Goal: Task Accomplishment & Management: Complete application form

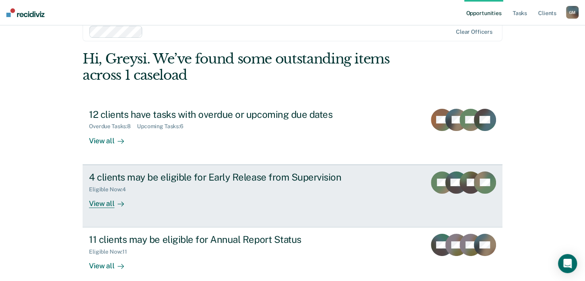
scroll to position [24, 0]
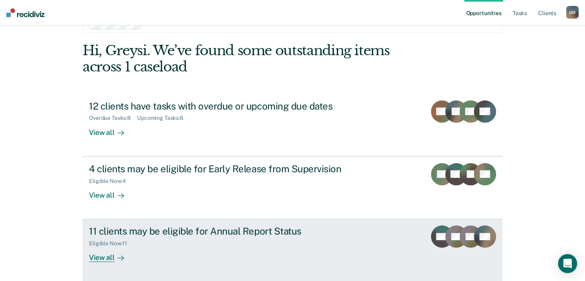
click at [106, 260] on div "View all" at bounding box center [111, 254] width 44 height 15
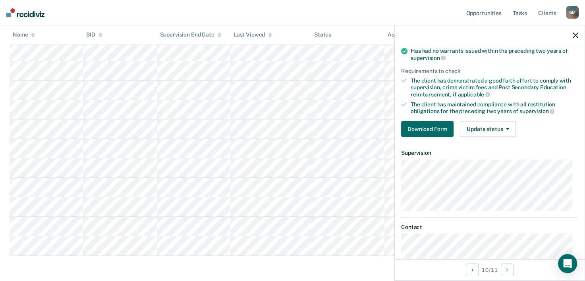
scroll to position [79, 0]
click at [427, 127] on button "Download Form" at bounding box center [427, 128] width 52 height 16
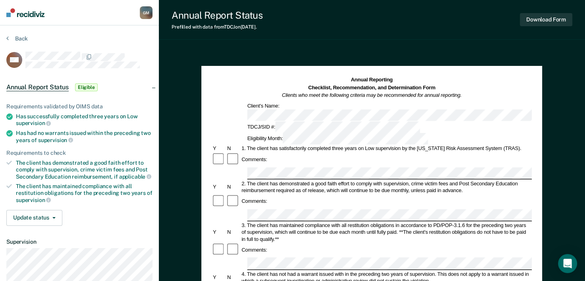
scroll to position [40, 0]
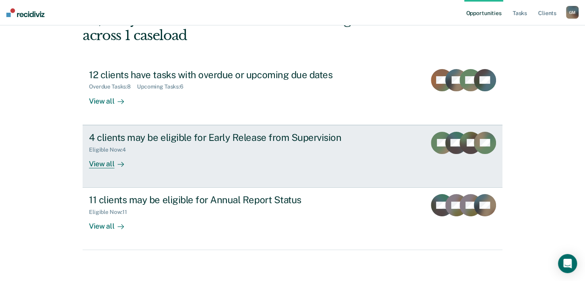
scroll to position [56, 0]
click at [89, 160] on div "View all" at bounding box center [111, 159] width 44 height 15
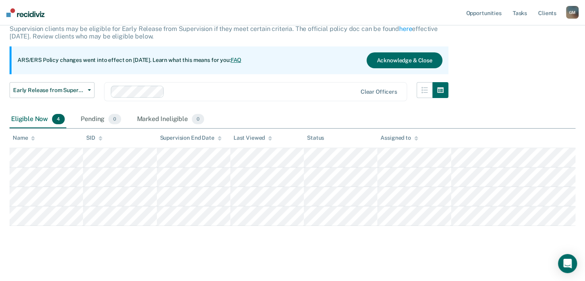
scroll to position [54, 0]
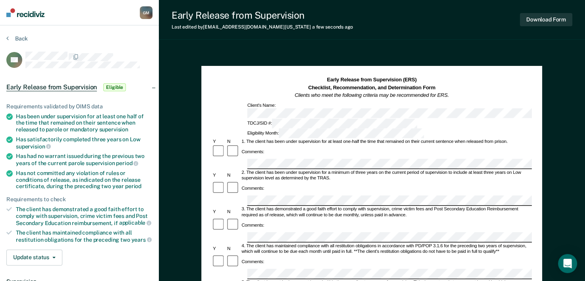
click at [311, 255] on div "Comments:" at bounding box center [372, 262] width 320 height 14
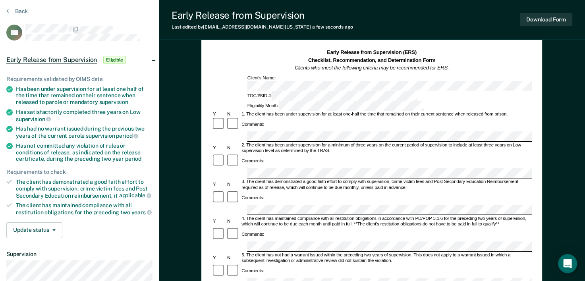
scroll to position [40, 0]
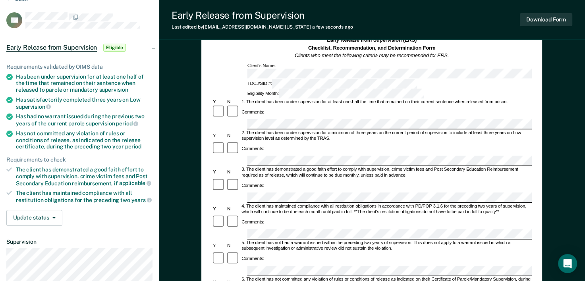
click at [296, 252] on div "Comments:" at bounding box center [372, 259] width 320 height 14
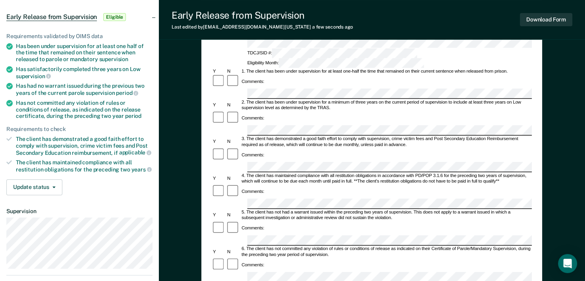
scroll to position [79, 0]
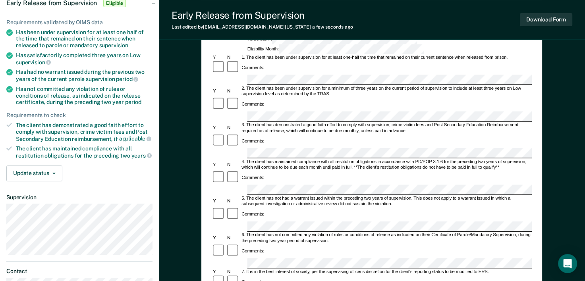
scroll to position [0, 0]
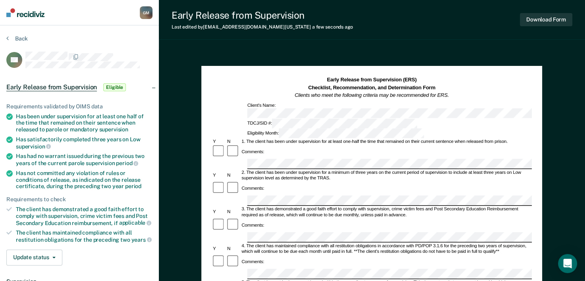
click at [392, 46] on div "Early Release from Supervision Last edited by Greysi.Mayen@tdcj.texas.gov a few…" at bounding box center [372, 267] width 426 height 535
click at [553, 23] on button "Download Form" at bounding box center [546, 19] width 52 height 13
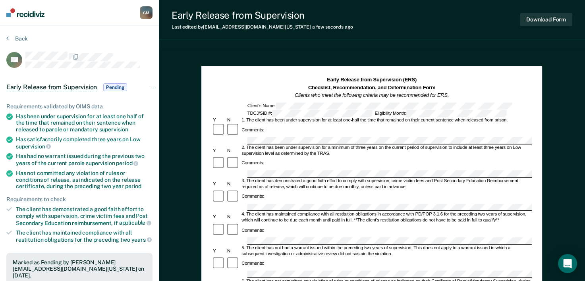
click at [16, 33] on section "Back TN Early Release from Supervision Pending Requirements validated by OIMS d…" at bounding box center [79, 240] width 159 height 431
click at [16, 35] on section "Back TN Early Release from Supervision Pending Requirements validated by OIMS d…" at bounding box center [79, 240] width 159 height 431
click at [17, 37] on button "Back" at bounding box center [16, 38] width 21 height 7
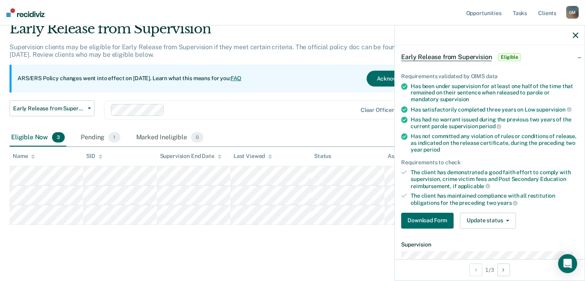
scroll to position [79, 0]
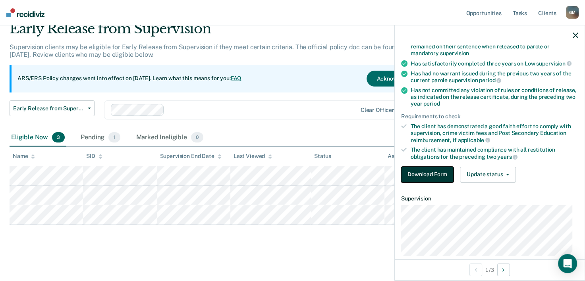
click at [433, 173] on button "Download Form" at bounding box center [427, 175] width 52 height 16
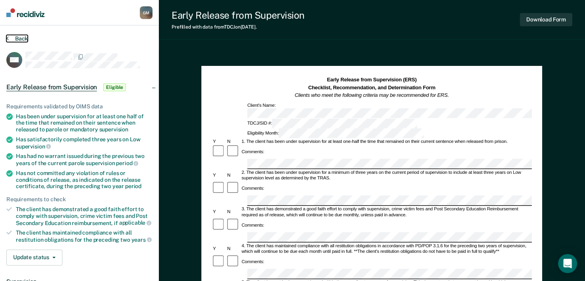
click at [22, 36] on button "Back" at bounding box center [16, 38] width 21 height 7
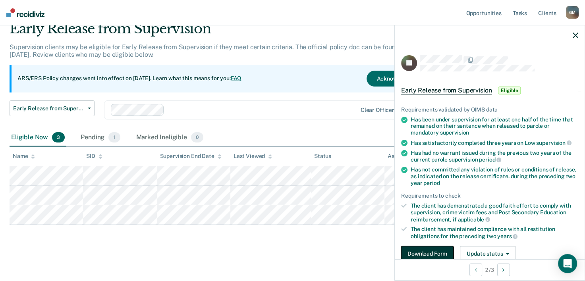
click at [444, 249] on button "Download Form" at bounding box center [427, 254] width 52 height 16
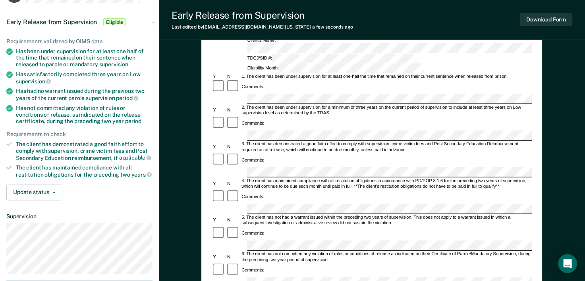
scroll to position [79, 0]
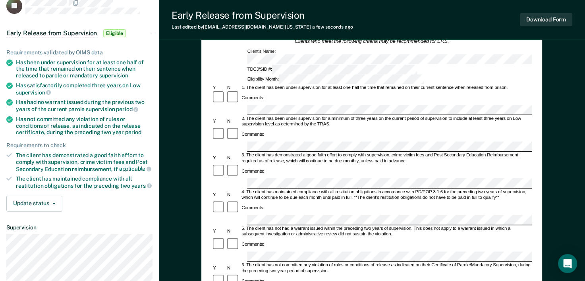
scroll to position [0, 0]
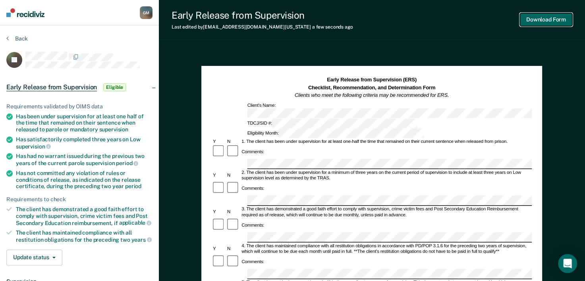
click at [562, 19] on button "Download Form" at bounding box center [546, 19] width 52 height 13
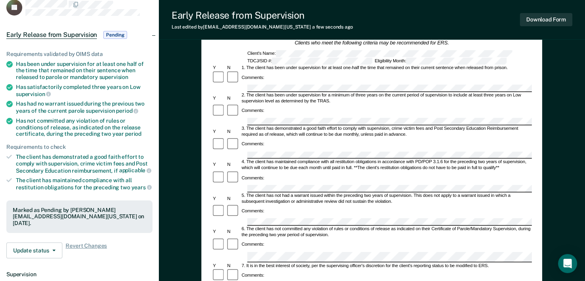
scroll to position [40, 0]
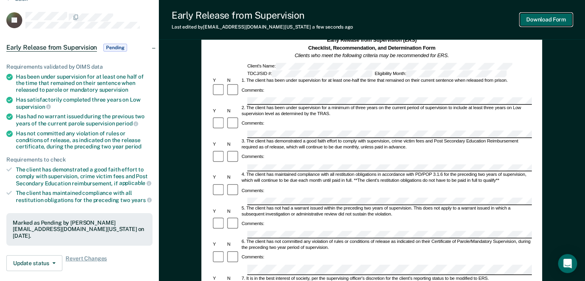
click at [541, 19] on button "Download Form" at bounding box center [546, 19] width 52 height 13
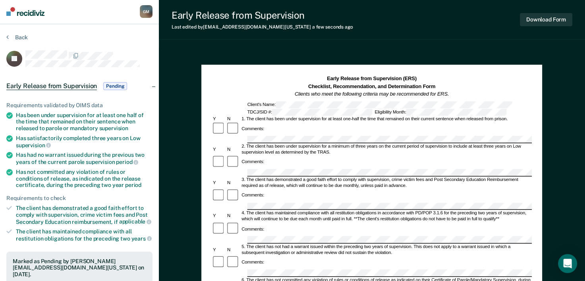
scroll to position [0, 0]
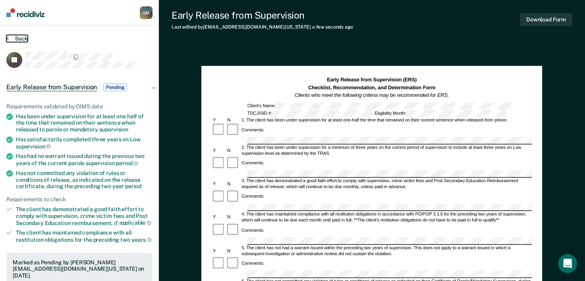
click at [7, 37] on icon at bounding box center [7, 38] width 2 height 6
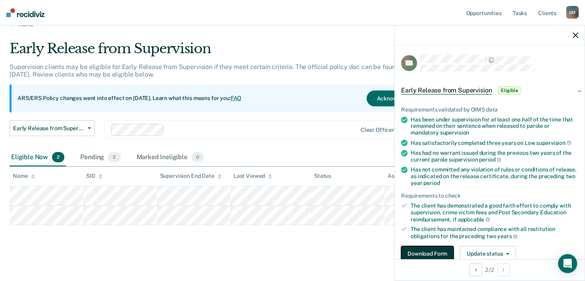
click at [430, 250] on button "Download Form" at bounding box center [427, 254] width 52 height 16
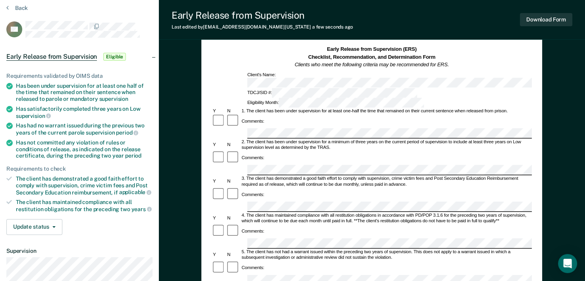
scroll to position [40, 0]
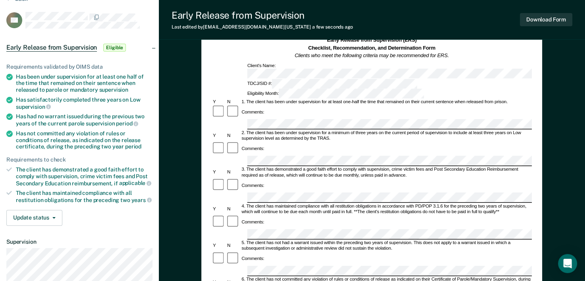
click at [347, 105] on div "Comments:" at bounding box center [372, 112] width 320 height 14
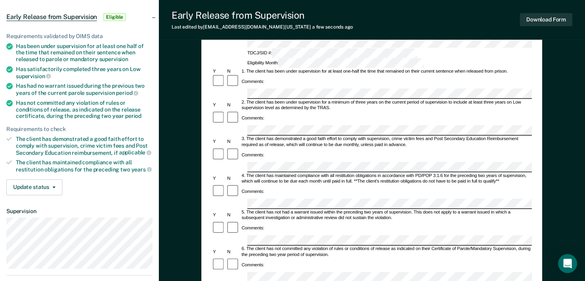
scroll to position [79, 0]
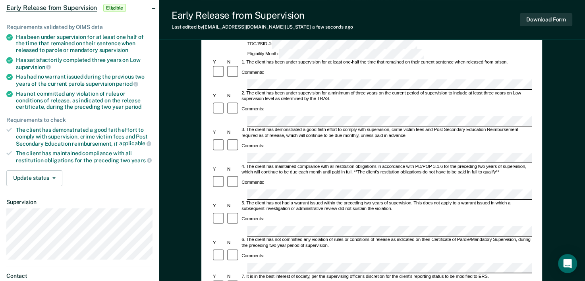
click at [275, 237] on div "6. The client has not committed any violation of rules or conditions of release…" at bounding box center [386, 243] width 291 height 12
click at [315, 212] on div "Comments:" at bounding box center [372, 219] width 320 height 14
click at [318, 249] on div "Comments:" at bounding box center [372, 256] width 320 height 14
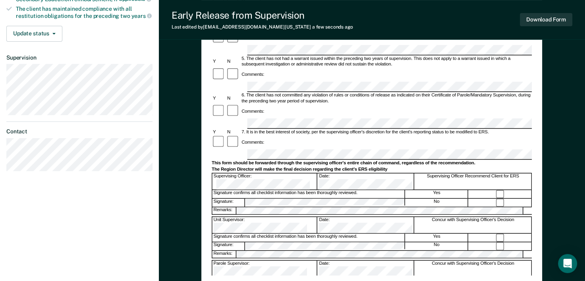
scroll to position [159, 0]
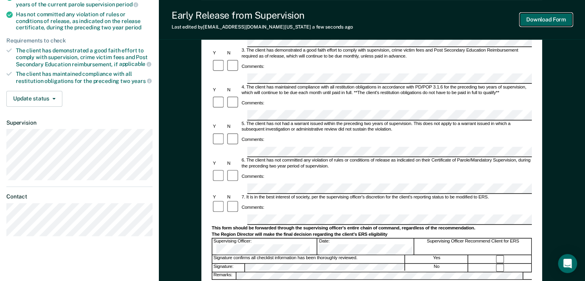
click at [565, 20] on button "Download Form" at bounding box center [546, 19] width 52 height 13
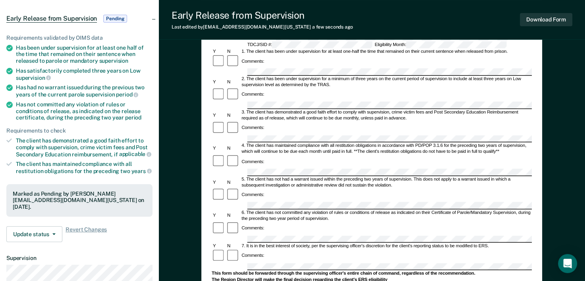
scroll to position [0, 0]
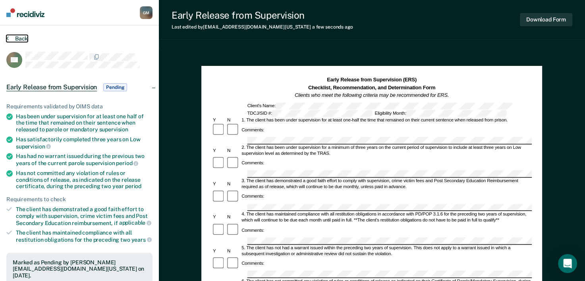
click at [20, 40] on button "Back" at bounding box center [16, 38] width 21 height 7
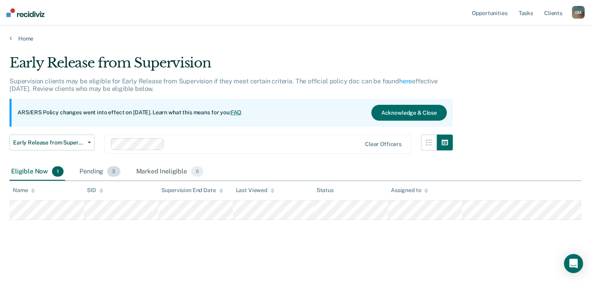
click at [104, 173] on div "Pending 3" at bounding box center [100, 171] width 44 height 17
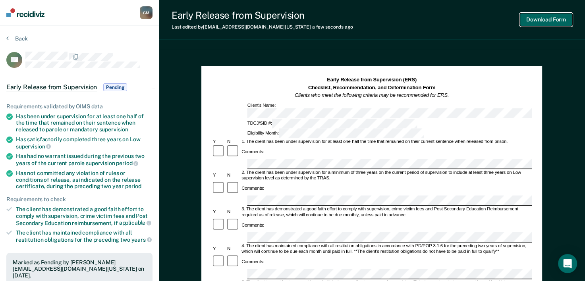
click at [549, 21] on button "Download Form" at bounding box center [546, 19] width 52 height 13
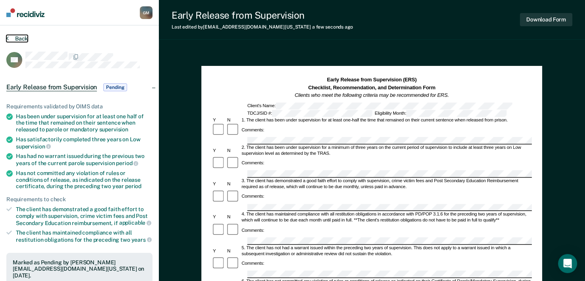
click at [15, 36] on button "Back" at bounding box center [16, 38] width 21 height 7
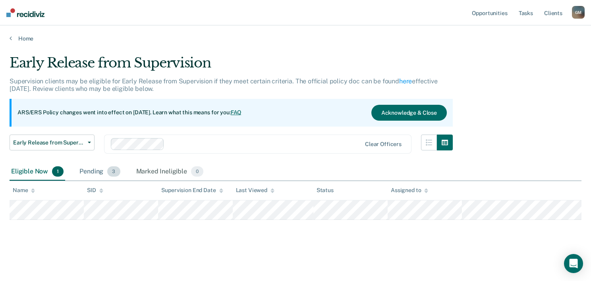
click at [101, 167] on div "Pending 3" at bounding box center [100, 171] width 44 height 17
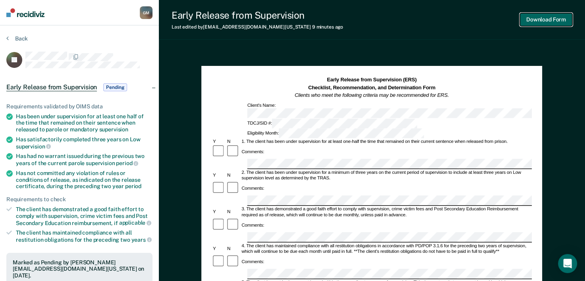
click at [546, 23] on button "Download Form" at bounding box center [546, 19] width 52 height 13
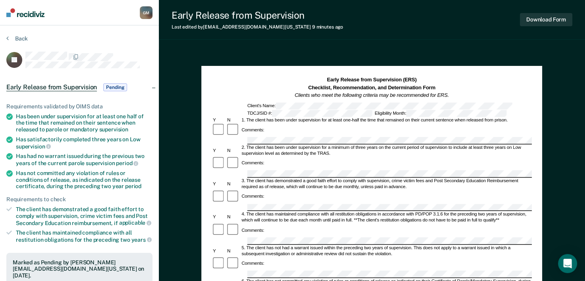
click at [353, 22] on div "Early Release from Supervision Last edited by Greysi.Mayen@tdcj.texas.gov 9 min…" at bounding box center [372, 20] width 426 height 40
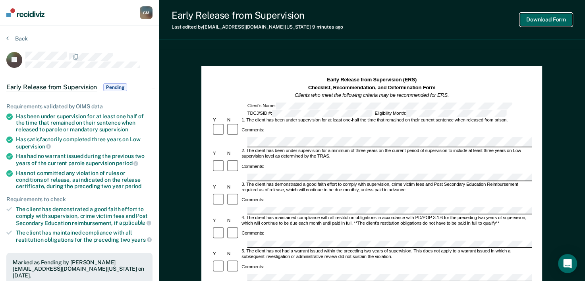
click at [549, 21] on button "Download Form" at bounding box center [546, 19] width 52 height 13
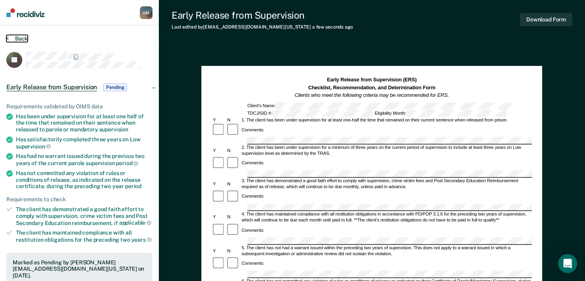
click at [21, 39] on button "Back" at bounding box center [16, 38] width 21 height 7
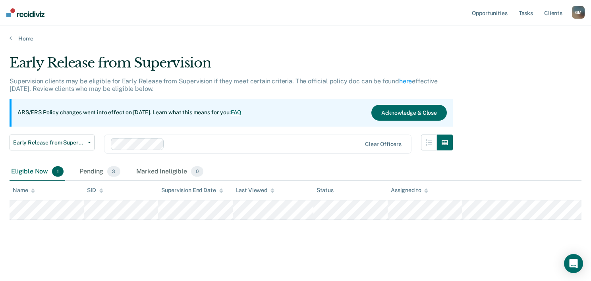
click at [31, 44] on main "Early Release from Supervision Supervision clients may be eligible for Early Re…" at bounding box center [295, 160] width 591 height 237
click at [27, 36] on link "Home" at bounding box center [296, 38] width 572 height 7
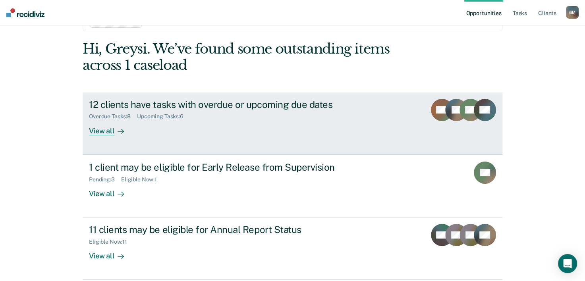
scroll to position [40, 0]
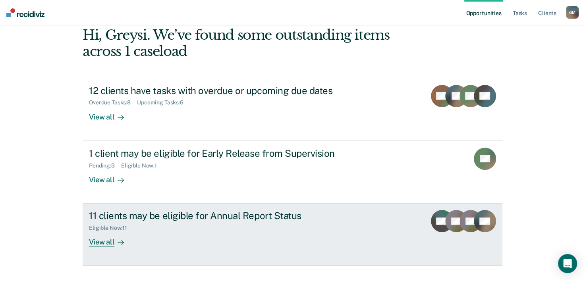
click at [113, 230] on div "Eligible Now : 11" at bounding box center [111, 228] width 44 height 7
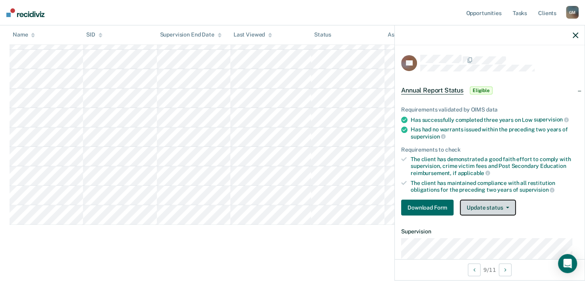
click at [504, 202] on button "Update status" at bounding box center [488, 208] width 56 height 16
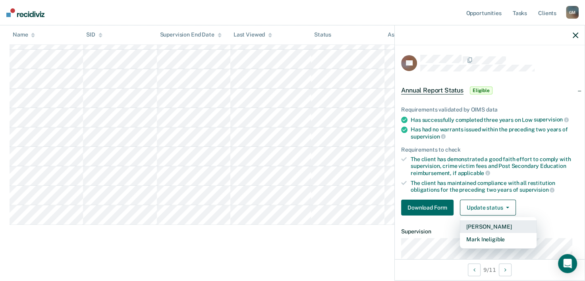
click at [492, 227] on button "Mark Pending" at bounding box center [498, 226] width 77 height 13
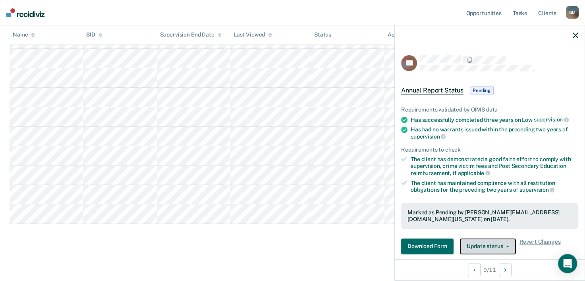
scroll to position [170, 0]
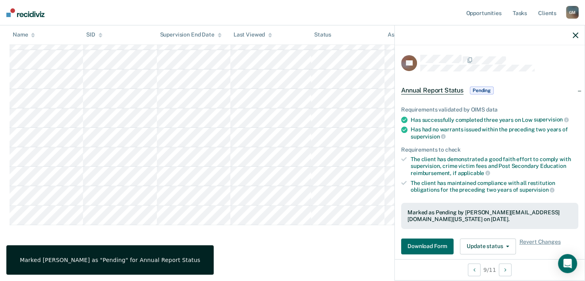
click at [314, 233] on div "Annual Report Status Supervision clients may be eligible for Annual Report Stat…" at bounding box center [293, 66] width 566 height 363
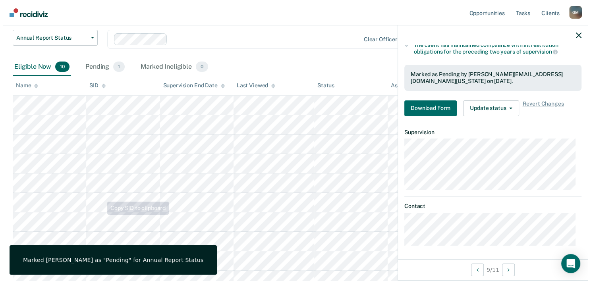
scroll to position [0, 0]
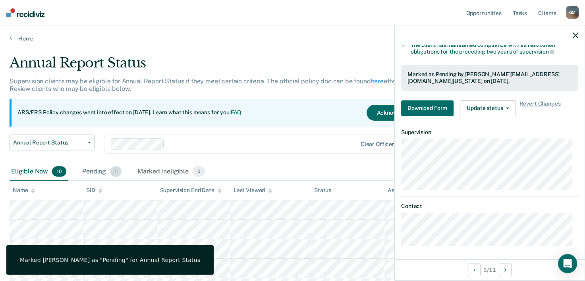
click at [90, 173] on div "Pending 1" at bounding box center [102, 171] width 42 height 17
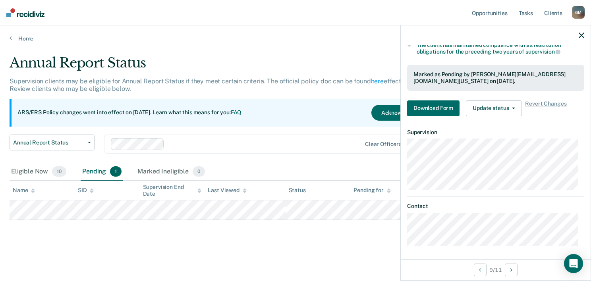
click at [580, 40] on div at bounding box center [495, 35] width 190 height 20
click at [587, 37] on div at bounding box center [495, 35] width 190 height 20
click at [581, 32] on button "button" at bounding box center [581, 35] width 6 height 7
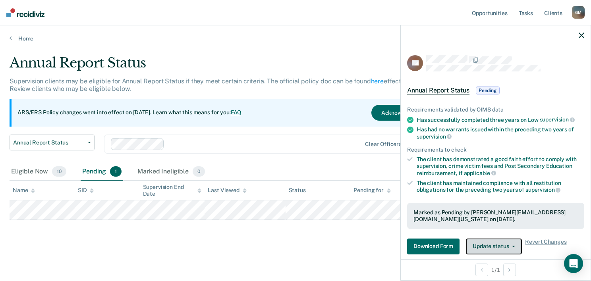
click at [515, 248] on button "Update status" at bounding box center [494, 247] width 56 height 16
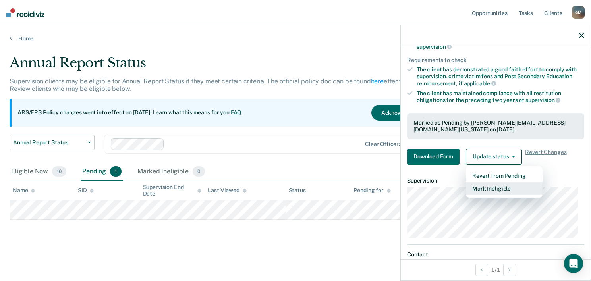
click at [496, 189] on button "Mark Ineligible" at bounding box center [504, 188] width 77 height 13
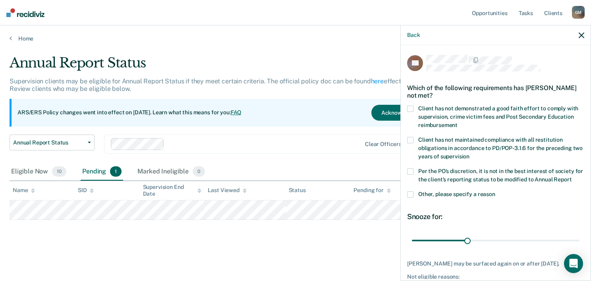
click at [410, 106] on span at bounding box center [410, 109] width 6 height 6
click at [457, 122] on input "Client has not demonstrated a good faith effort to comply with supervision, cri…" at bounding box center [457, 122] width 0 height 0
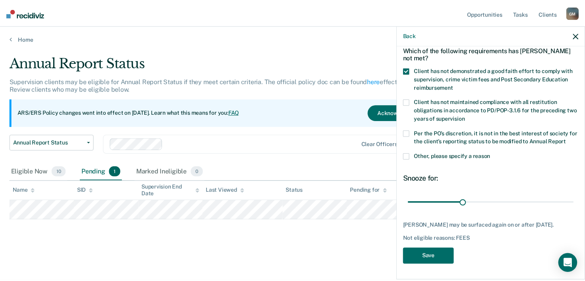
scroll to position [45, 0]
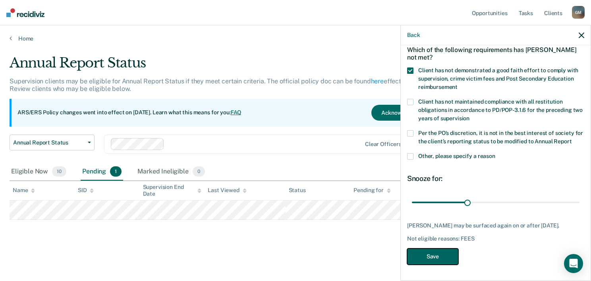
click at [431, 263] on button "Save" at bounding box center [432, 256] width 51 height 16
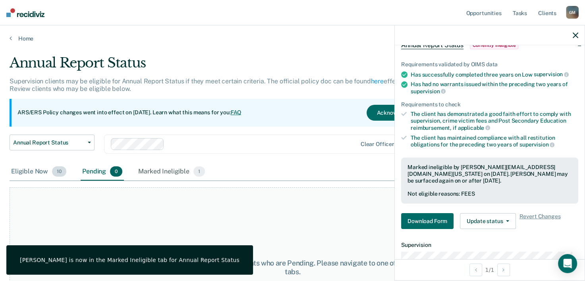
click at [35, 170] on div "Eligible Now 10" at bounding box center [39, 171] width 58 height 17
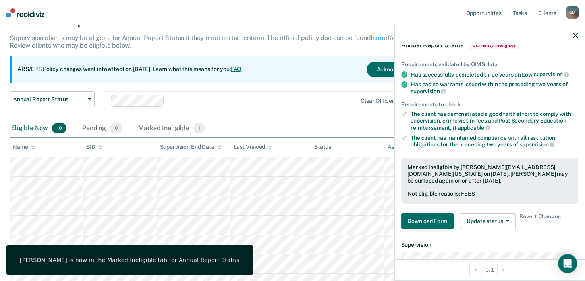
scroll to position [159, 0]
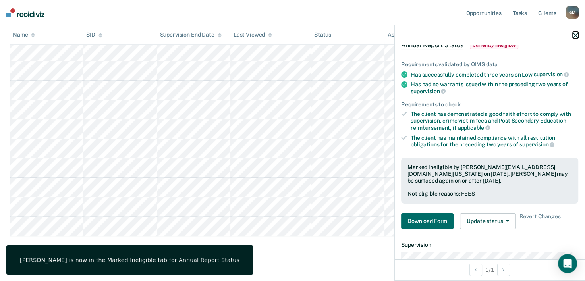
click at [574, 35] on icon "button" at bounding box center [575, 36] width 6 height 6
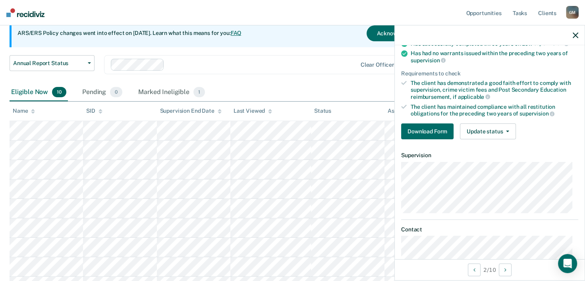
scroll to position [79, 0]
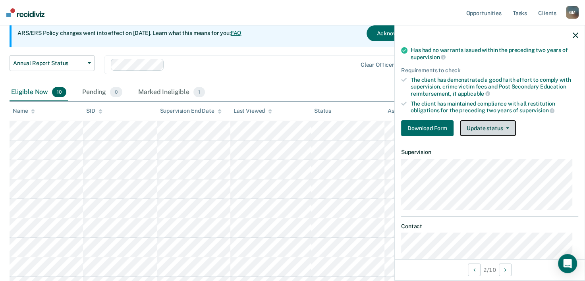
click at [506, 132] on button "Update status" at bounding box center [488, 128] width 56 height 16
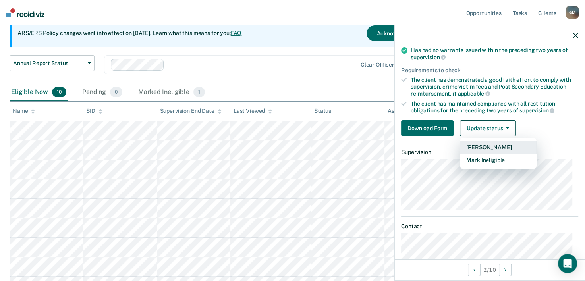
click at [484, 148] on button "Mark Pending" at bounding box center [498, 147] width 77 height 13
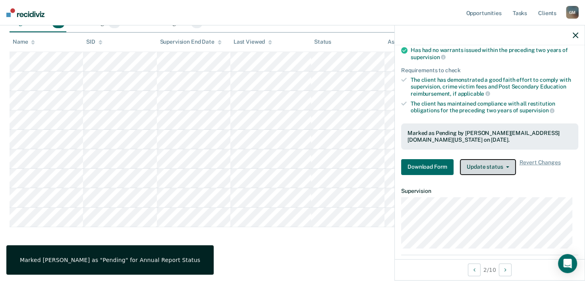
scroll to position [151, 0]
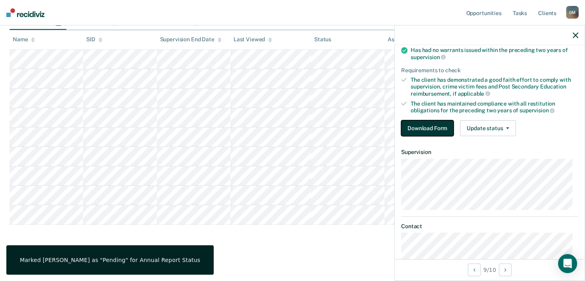
click at [435, 125] on button "Download Form" at bounding box center [427, 128] width 52 height 16
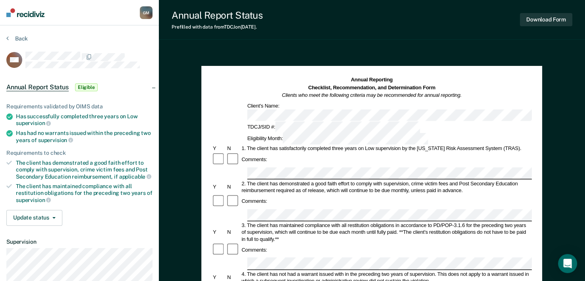
click at [289, 243] on div "Comments:" at bounding box center [372, 250] width 320 height 14
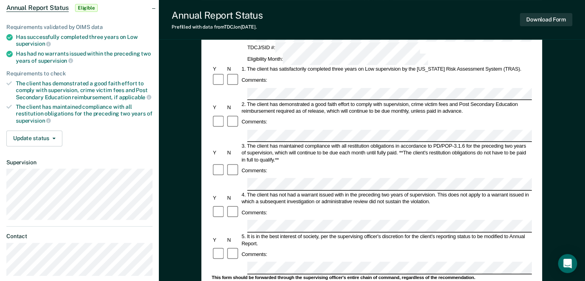
scroll to position [40, 0]
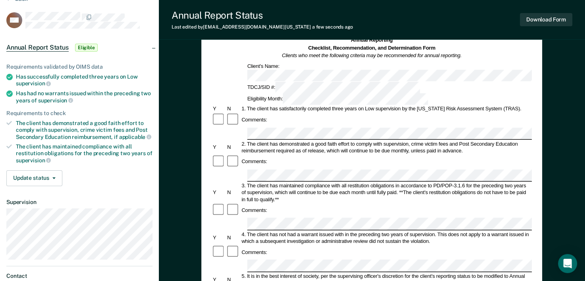
click at [310, 182] on div "3. The client has maintained compliance with all restitution obligations in acc…" at bounding box center [386, 192] width 291 height 21
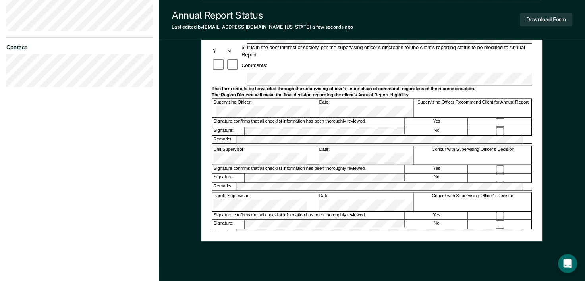
scroll to position [278, 0]
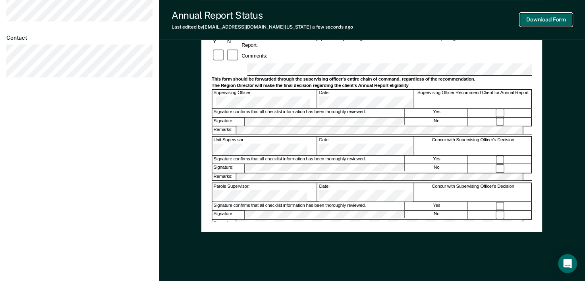
click at [548, 21] on button "Download Form" at bounding box center [546, 19] width 52 height 13
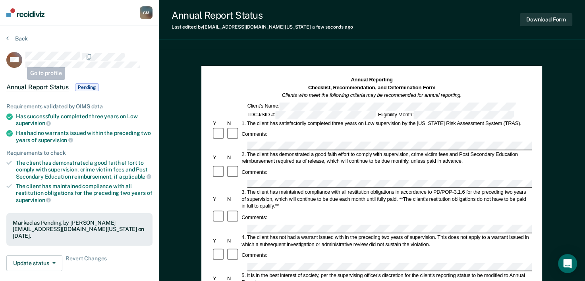
scroll to position [0, 0]
click at [7, 40] on icon at bounding box center [7, 38] width 2 height 6
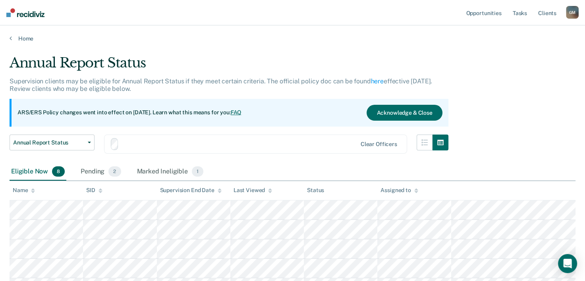
scroll to position [131, 0]
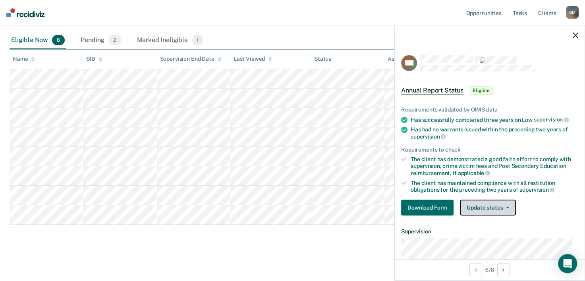
click at [512, 206] on button "Update status" at bounding box center [488, 208] width 56 height 16
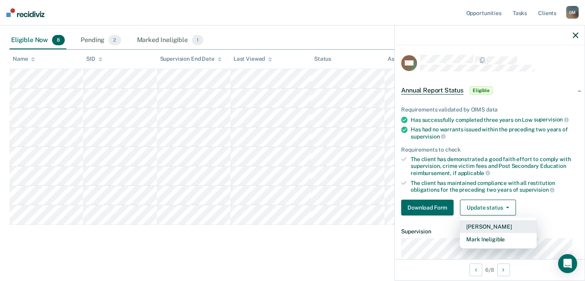
click at [491, 225] on button "Mark Pending" at bounding box center [498, 226] width 77 height 13
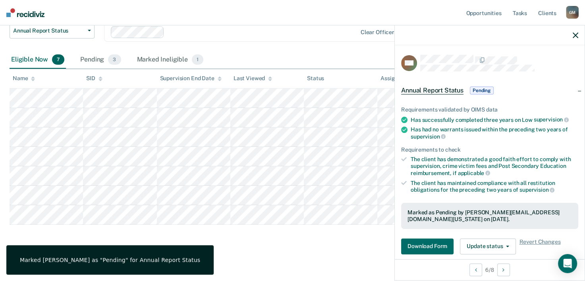
click at [325, 241] on div "Annual Report Status Supervision clients may be eligible for Annual Report Stat…" at bounding box center [293, 95] width 566 height 305
click at [572, 31] on div at bounding box center [490, 35] width 190 height 20
click at [574, 37] on icon "button" at bounding box center [575, 36] width 6 height 6
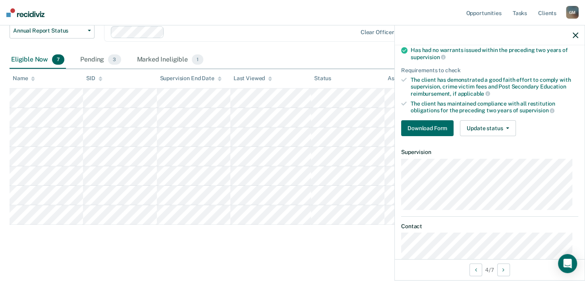
scroll to position [99, 0]
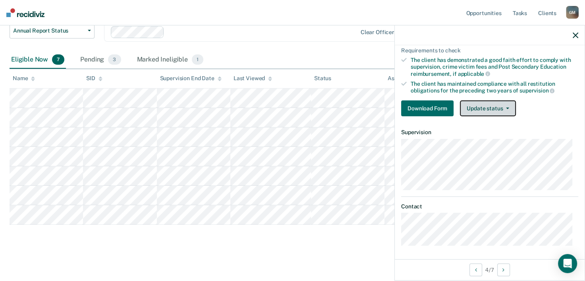
click at [509, 109] on button "Update status" at bounding box center [488, 108] width 56 height 16
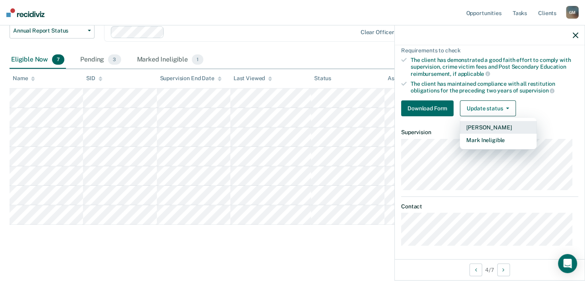
click at [493, 129] on button "Mark Pending" at bounding box center [498, 127] width 77 height 13
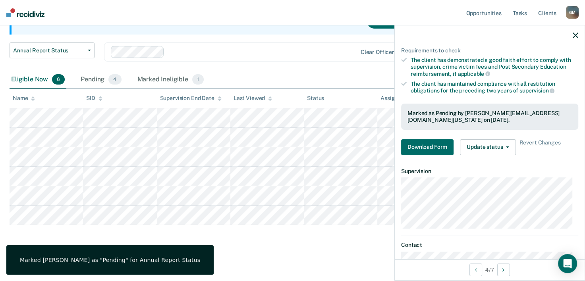
click at [241, 236] on div "Annual Report Status Supervision clients may be eligible for Annual Report Stat…" at bounding box center [293, 105] width 566 height 285
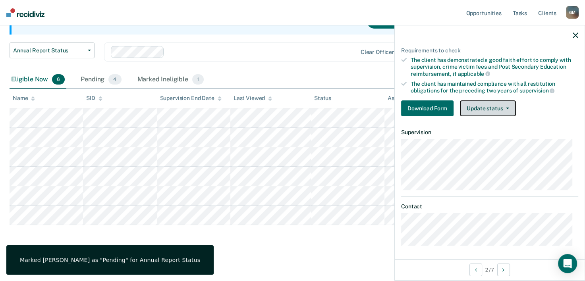
click at [514, 107] on button "Update status" at bounding box center [488, 108] width 56 height 16
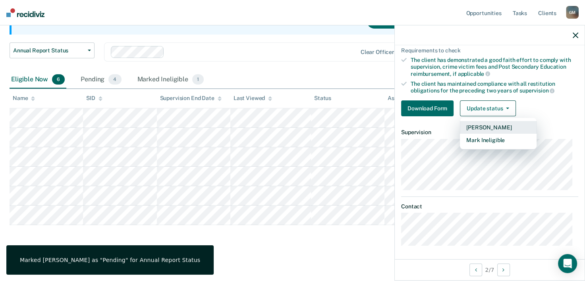
click at [492, 129] on button "Mark Pending" at bounding box center [498, 127] width 77 height 13
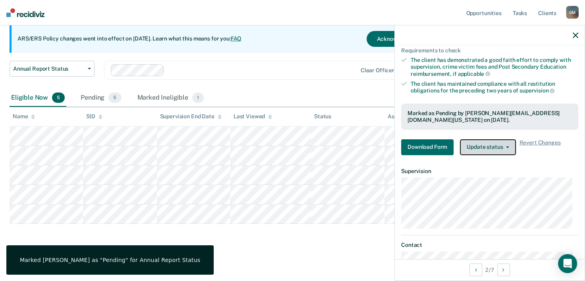
scroll to position [73, 0]
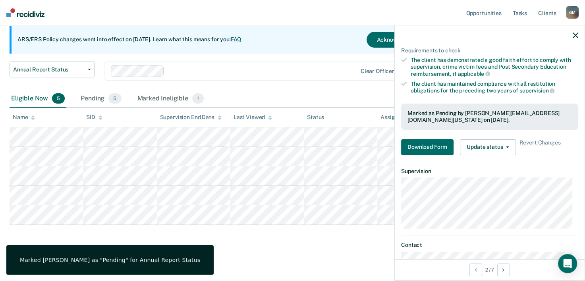
click at [307, 242] on div "Annual Report Status Supervision clients may be eligible for Annual Report Stat…" at bounding box center [293, 115] width 566 height 266
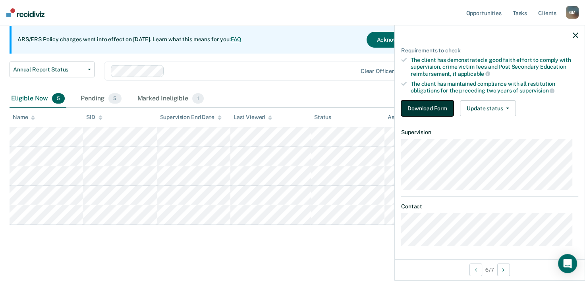
click at [422, 107] on button "Download Form" at bounding box center [427, 108] width 52 height 16
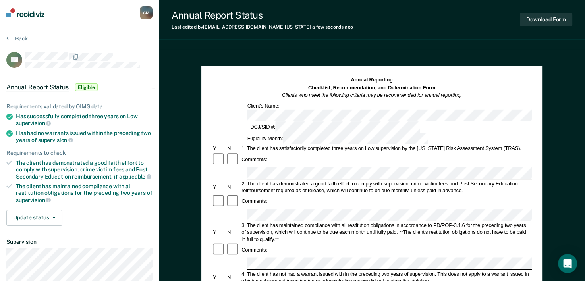
click at [394, 243] on div "Comments:" at bounding box center [372, 250] width 320 height 14
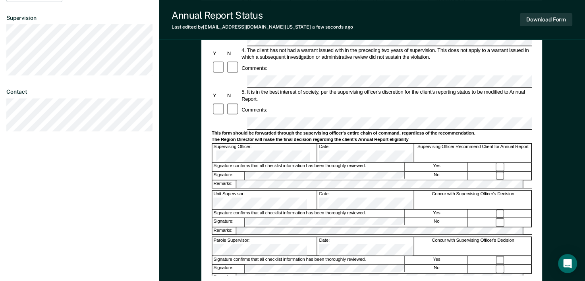
scroll to position [238, 0]
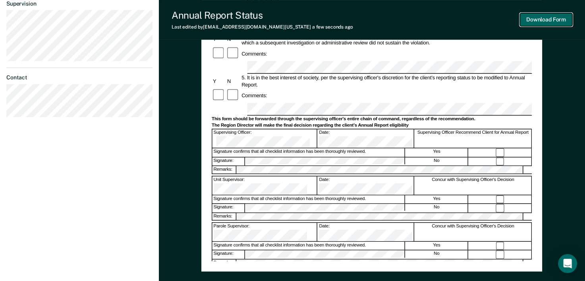
click at [549, 24] on button "Download Form" at bounding box center [546, 19] width 52 height 13
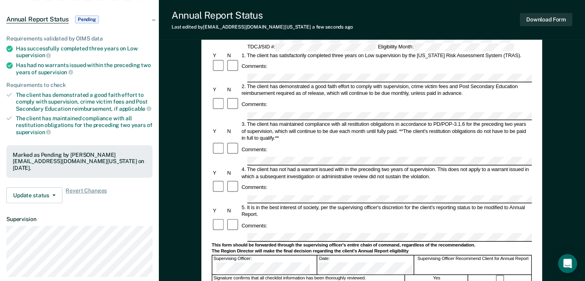
scroll to position [0, 0]
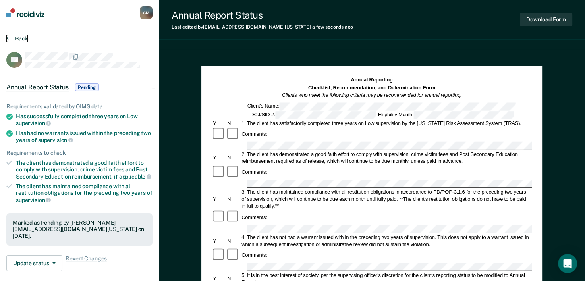
click at [17, 40] on button "Back" at bounding box center [16, 38] width 21 height 7
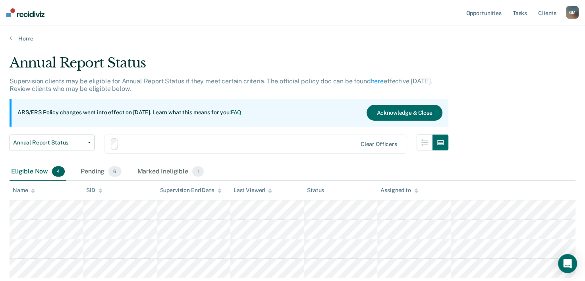
scroll to position [54, 0]
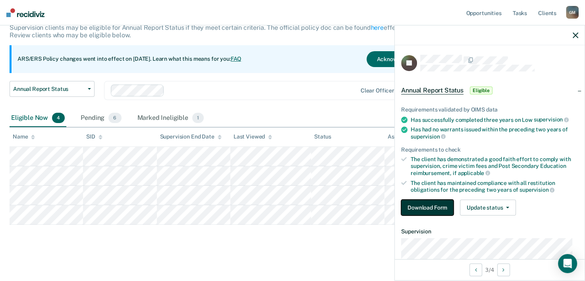
click at [424, 209] on button "Download Form" at bounding box center [427, 208] width 52 height 16
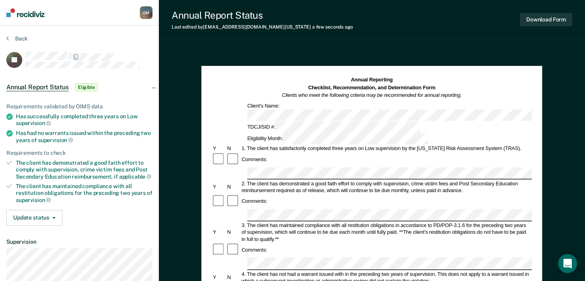
click at [308, 243] on div "Comments:" at bounding box center [372, 250] width 320 height 14
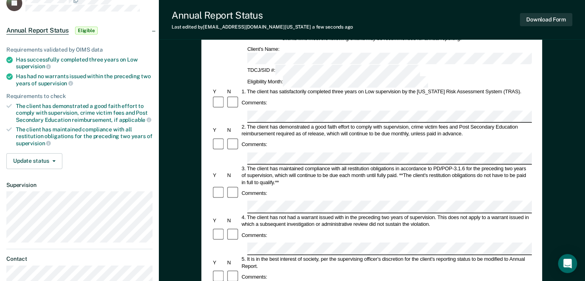
scroll to position [119, 0]
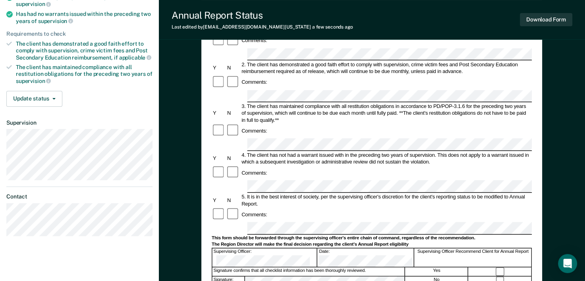
click at [282, 235] on div "This form should be forwarded through the supervising officer's entire chain of…" at bounding box center [372, 238] width 320 height 6
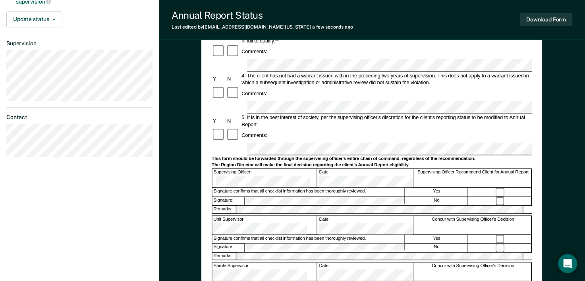
scroll to position [238, 0]
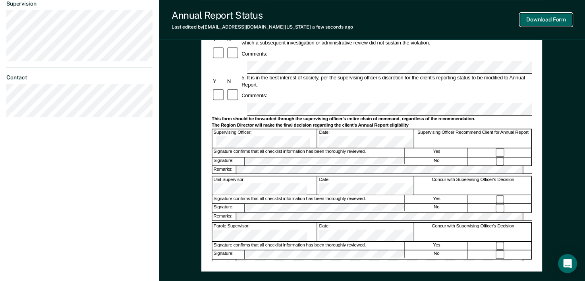
click at [546, 22] on button "Download Form" at bounding box center [546, 19] width 52 height 13
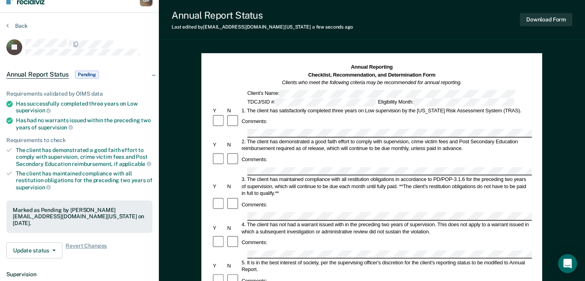
scroll to position [0, 0]
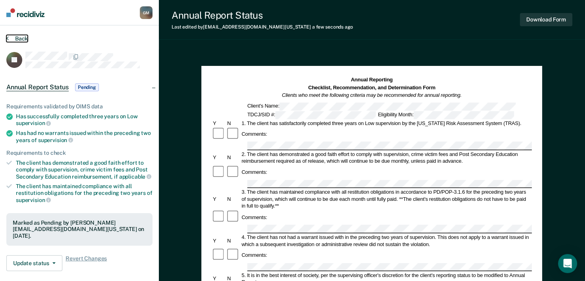
click at [12, 35] on button "Back" at bounding box center [16, 38] width 21 height 7
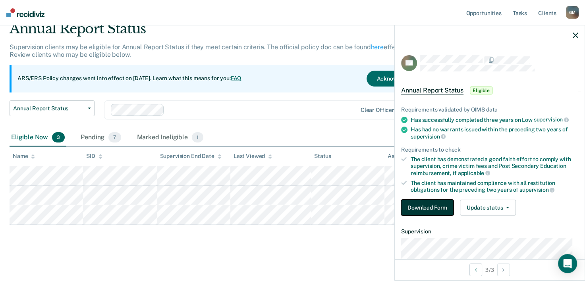
click at [440, 208] on button "Download Form" at bounding box center [427, 208] width 52 height 16
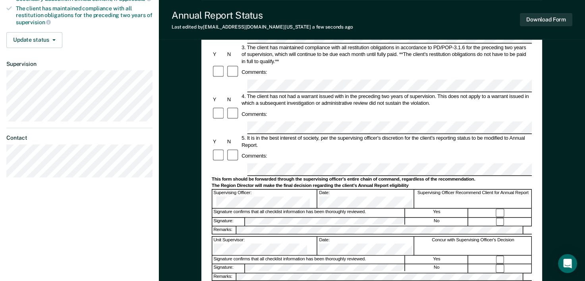
scroll to position [198, 0]
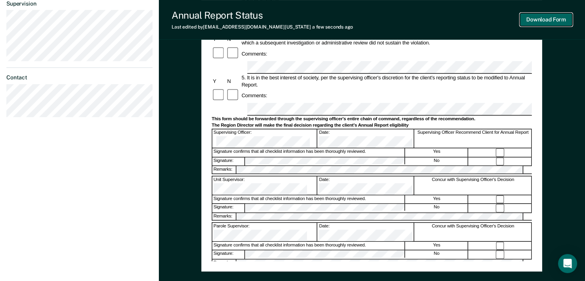
click at [558, 24] on button "Download Form" at bounding box center [546, 19] width 52 height 13
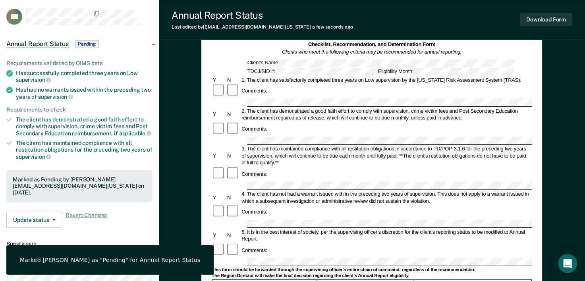
scroll to position [0, 0]
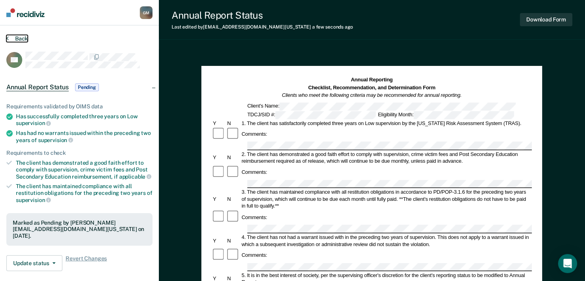
click at [17, 38] on button "Back" at bounding box center [16, 38] width 21 height 7
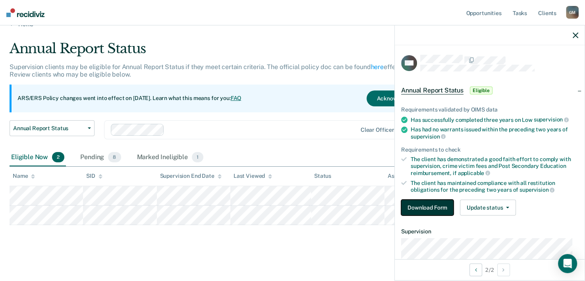
click at [424, 205] on button "Download Form" at bounding box center [427, 208] width 52 height 16
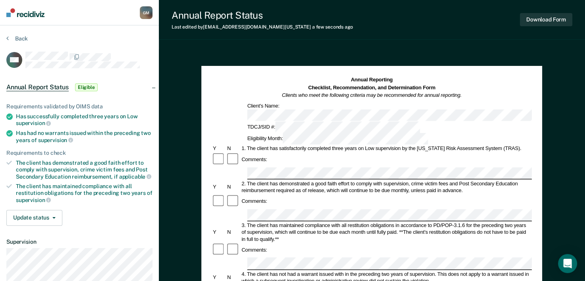
click at [545, 17] on button "Download Form" at bounding box center [546, 19] width 52 height 13
